Goal: Browse casually: Explore the website without a specific task or goal

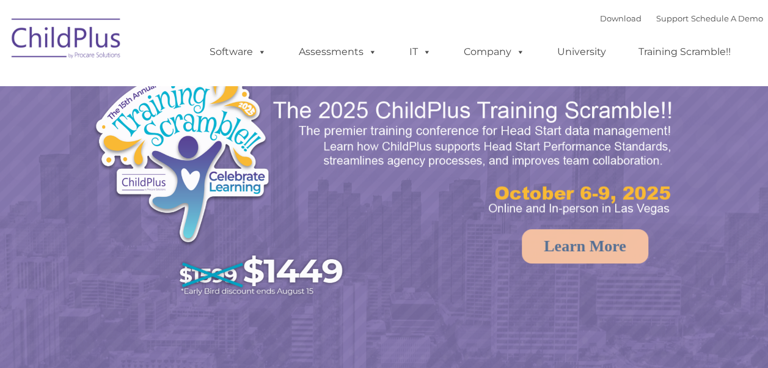
select select "MEDIUM"
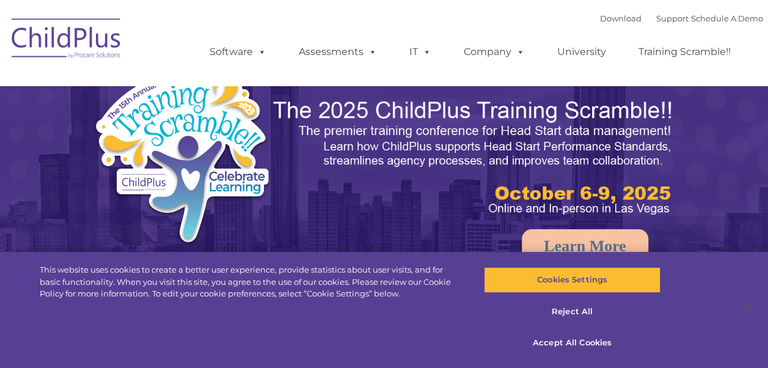
select select "MEDIUM"
click at [749, 246] on rs-arrow at bounding box center [747, 238] width 24 height 24
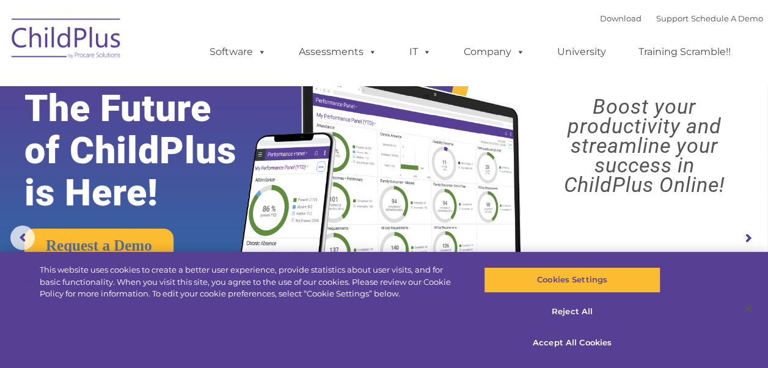
click at [752, 236] on rs-arrow at bounding box center [747, 238] width 24 height 24
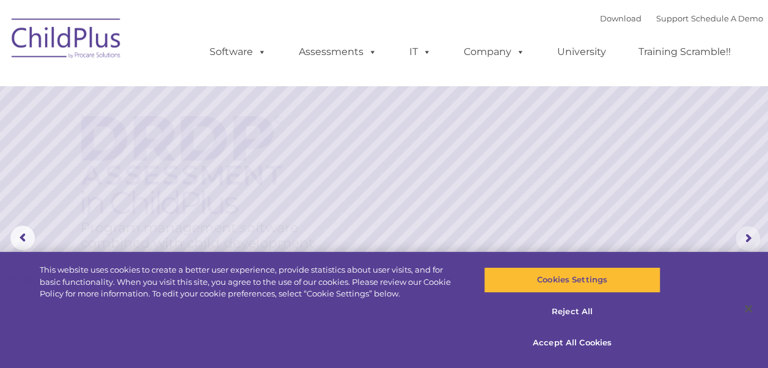
click at [752, 236] on rs-arrow at bounding box center [747, 238] width 24 height 24
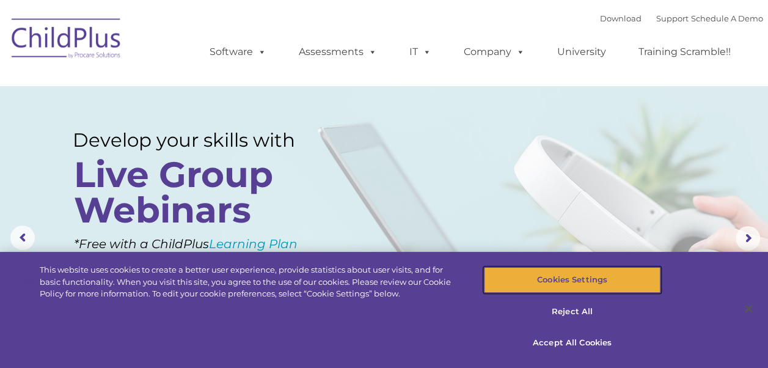
click at [621, 277] on button "Cookies Settings" at bounding box center [572, 280] width 177 height 26
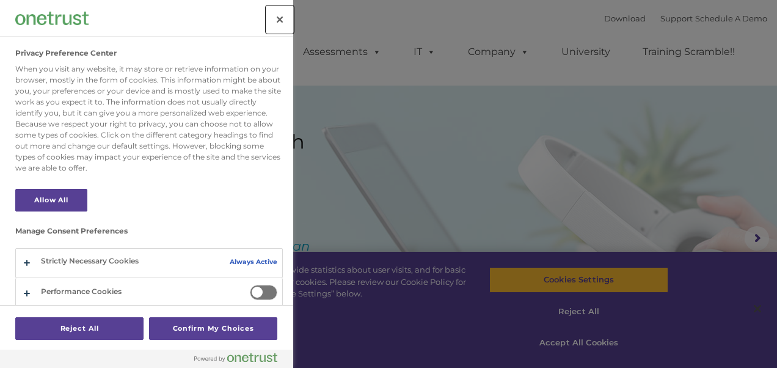
click at [276, 24] on button "Close" at bounding box center [279, 19] width 27 height 27
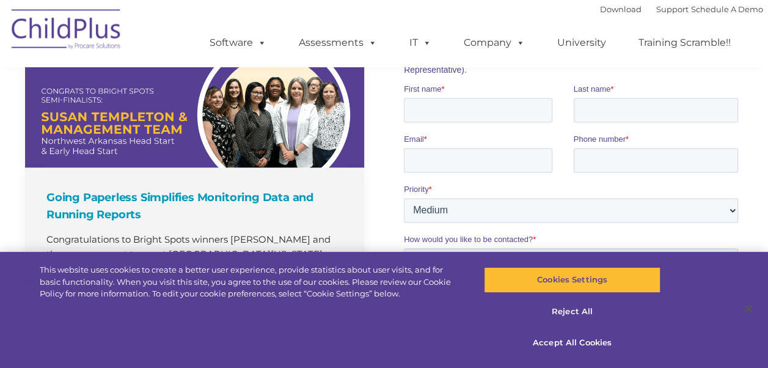
scroll to position [863, 0]
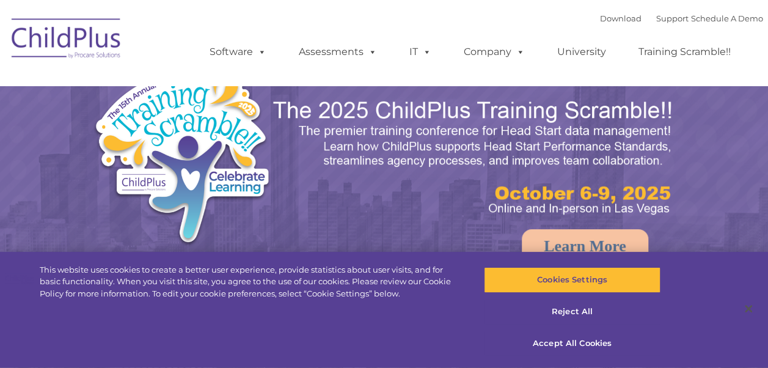
select select "MEDIUM"
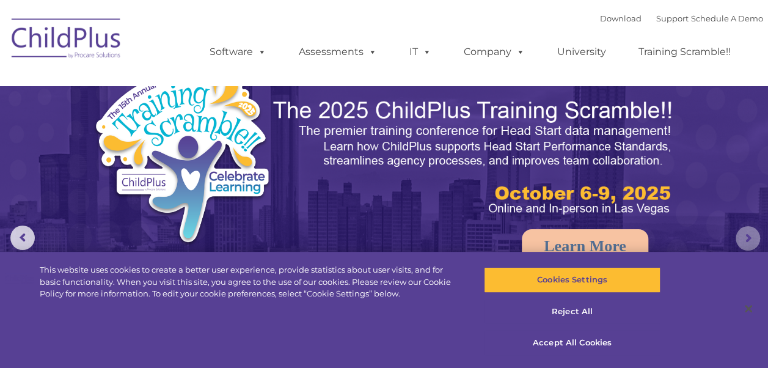
click at [751, 238] on rs-arrow at bounding box center [747, 238] width 24 height 24
